Goal: Task Accomplishment & Management: Use online tool/utility

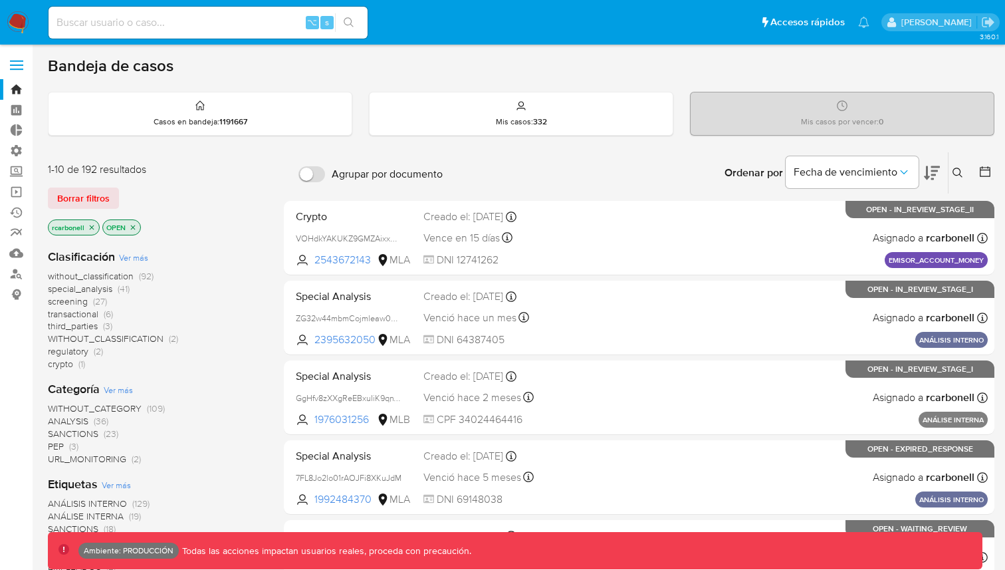
click at [21, 61] on span at bounding box center [16, 61] width 13 height 2
click at [0, 0] on input "checkbox" at bounding box center [0, 0] width 0 height 0
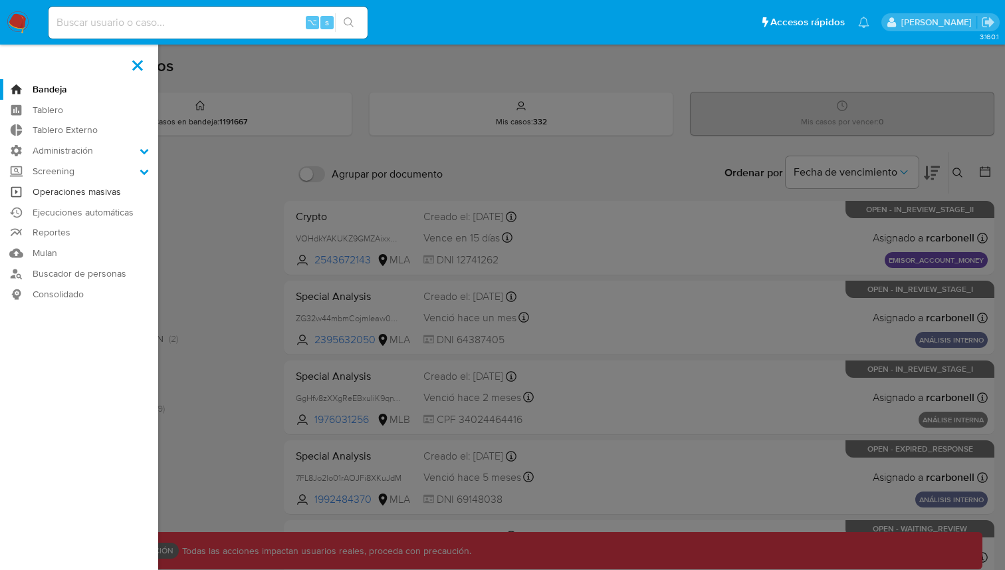
click at [57, 196] on link "Operaciones masivas" at bounding box center [79, 192] width 158 height 21
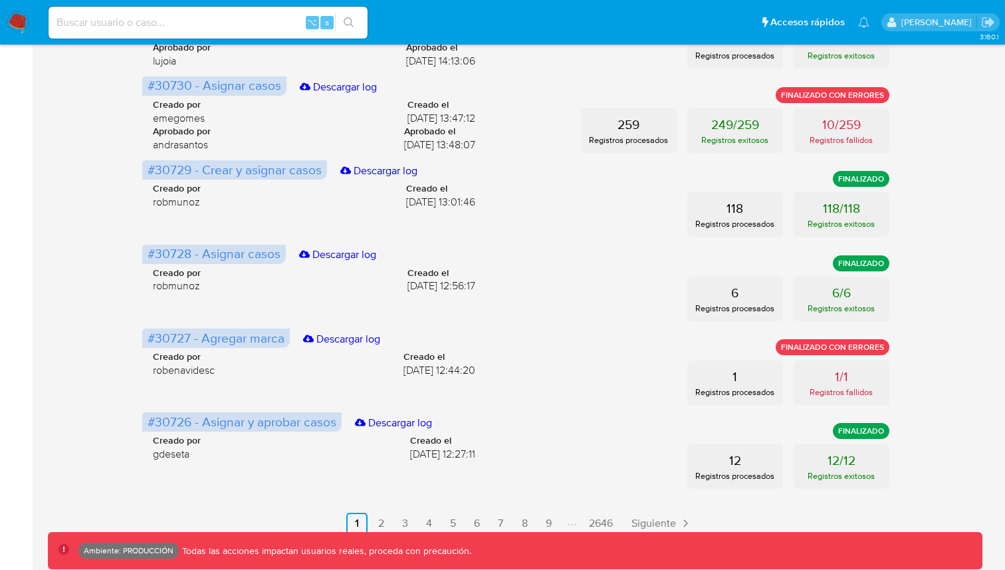
scroll to position [620, 0]
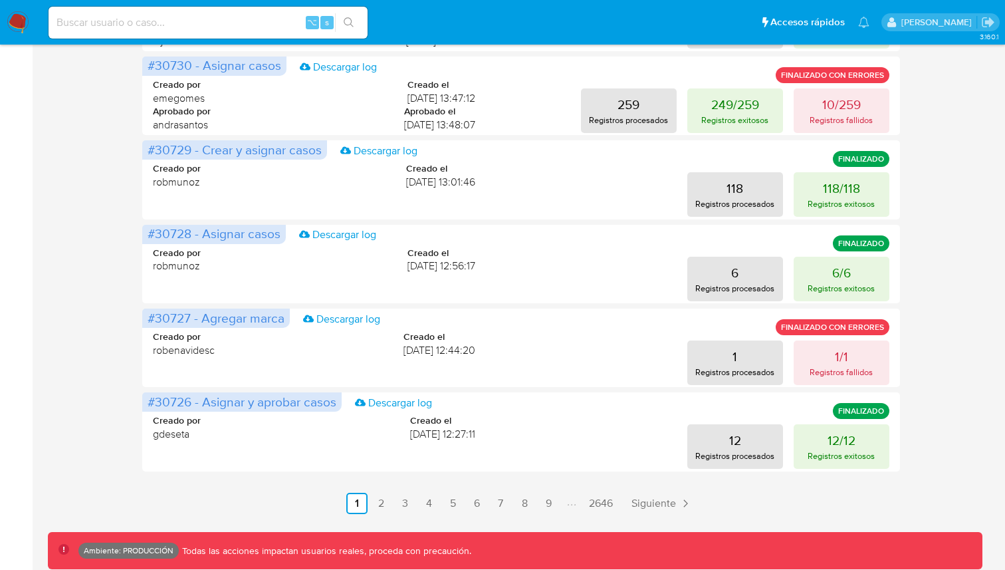
click at [832, 348] on button "1/1 Registros fallidos" at bounding box center [842, 362] width 96 height 45
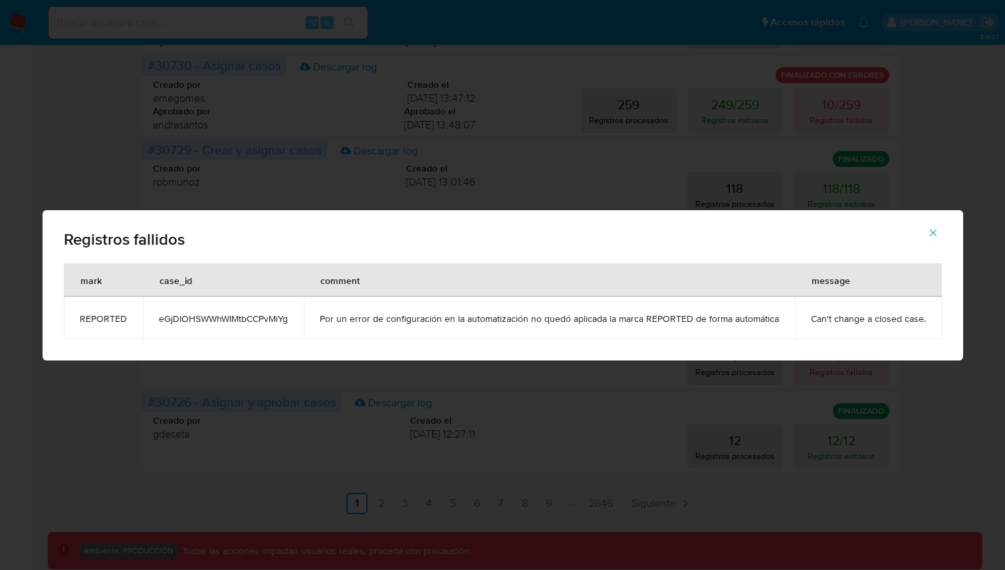
click at [929, 241] on span "button" at bounding box center [933, 232] width 12 height 29
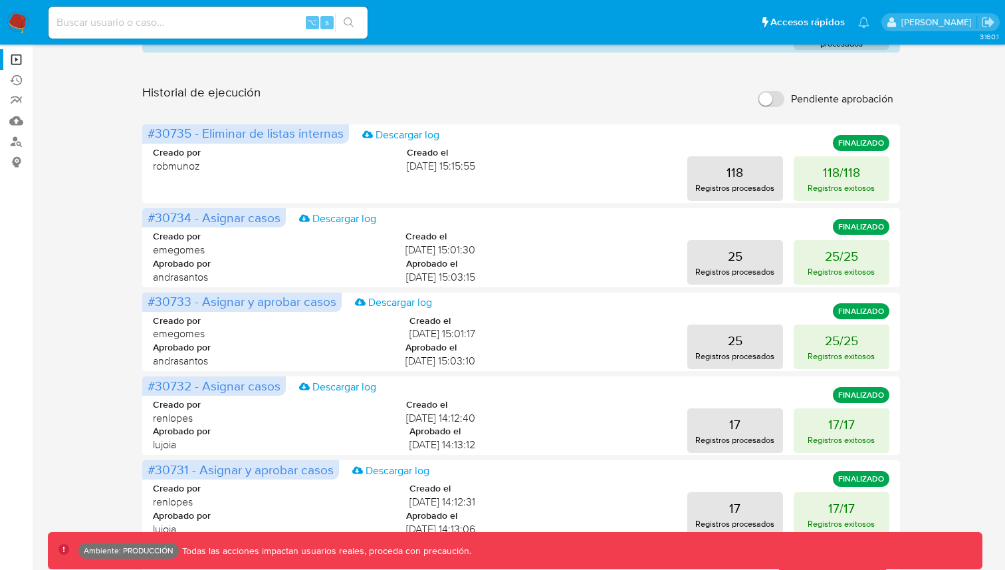
scroll to position [0, 0]
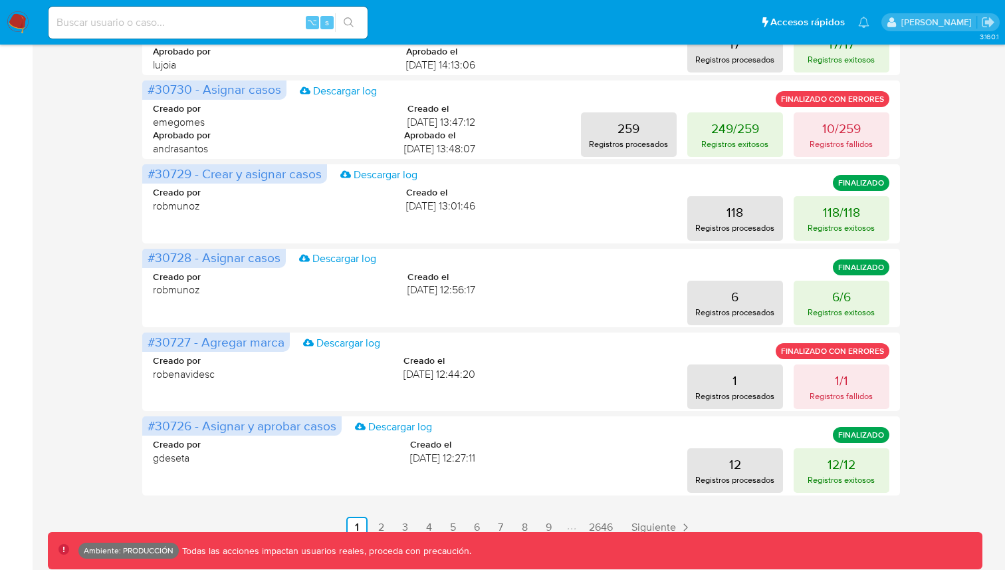
scroll to position [620, 0]
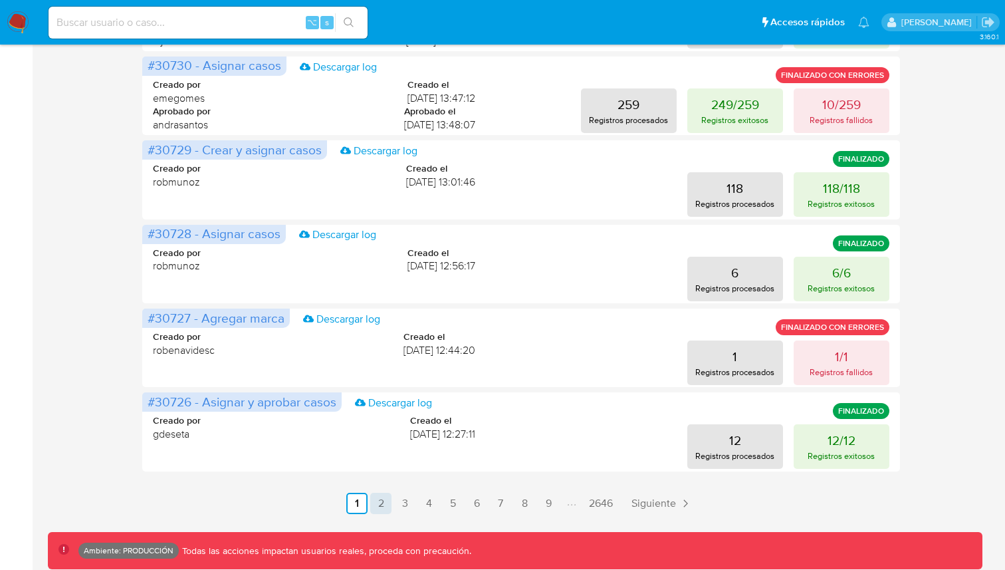
click at [388, 511] on link "2" at bounding box center [380, 503] width 21 height 21
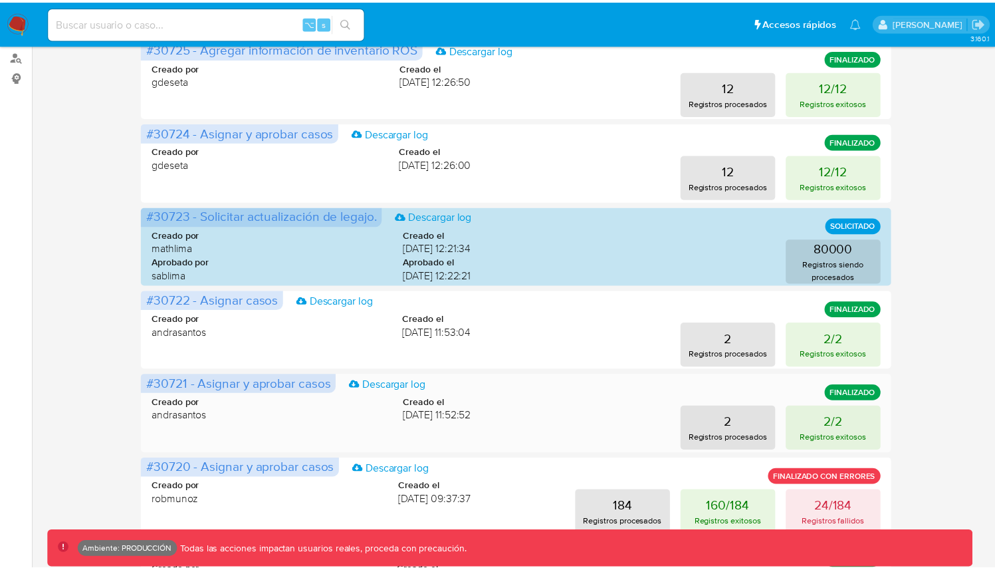
scroll to position [0, 0]
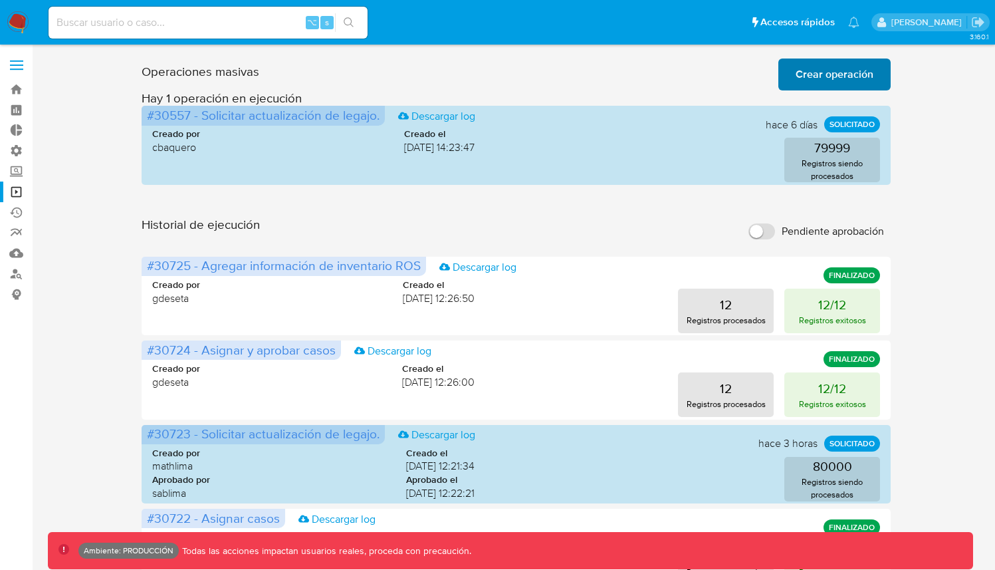
click at [868, 64] on span "Crear operación" at bounding box center [835, 74] width 78 height 29
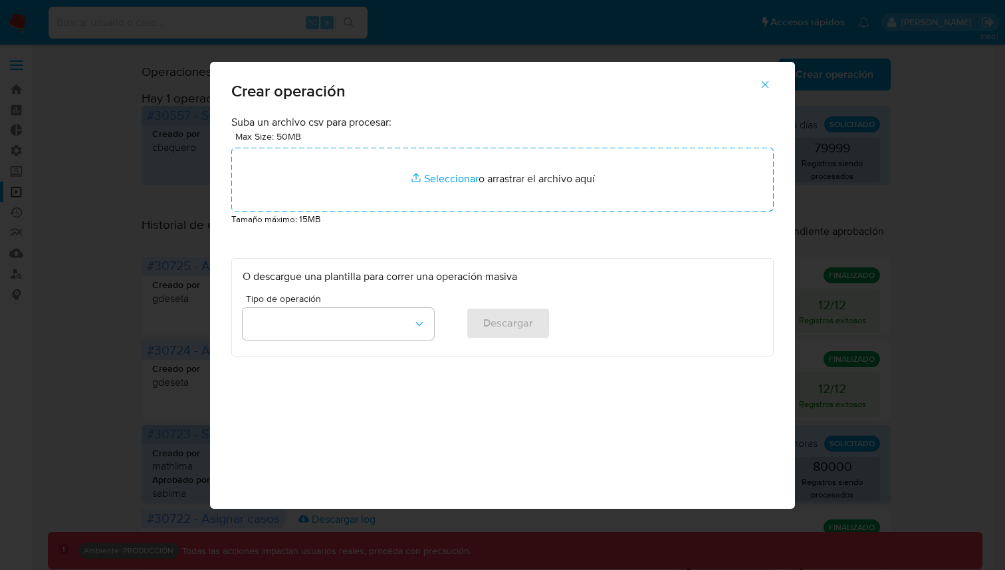
click at [753, 79] on button "button" at bounding box center [765, 84] width 47 height 32
